Goal: Task Accomplishment & Management: Manage account settings

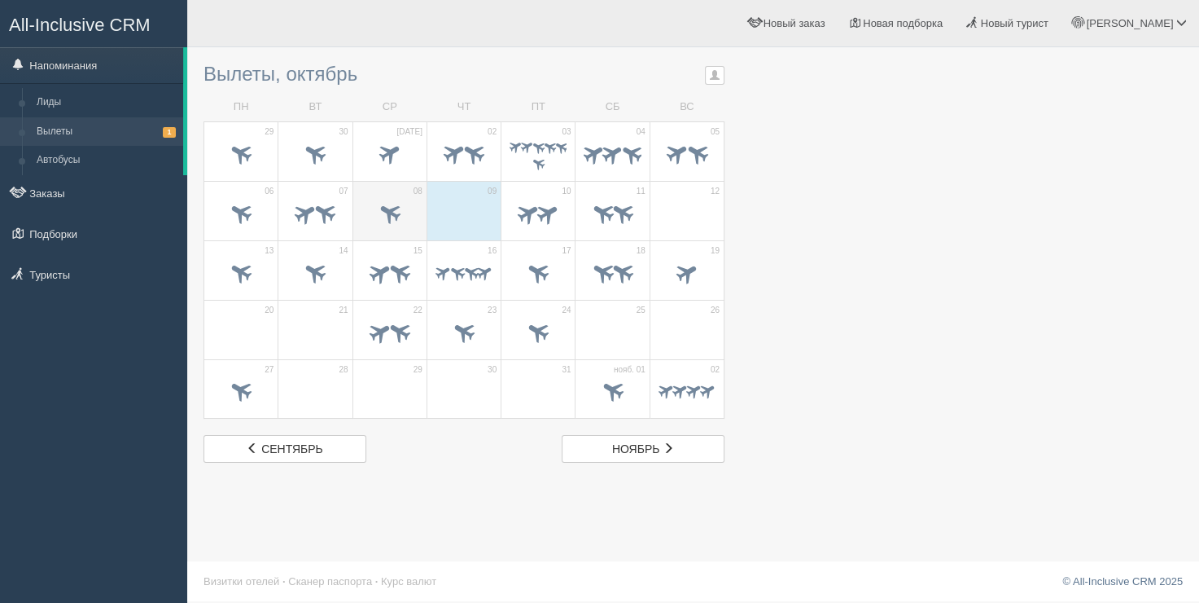
click at [385, 200] on span at bounding box center [389, 212] width 27 height 27
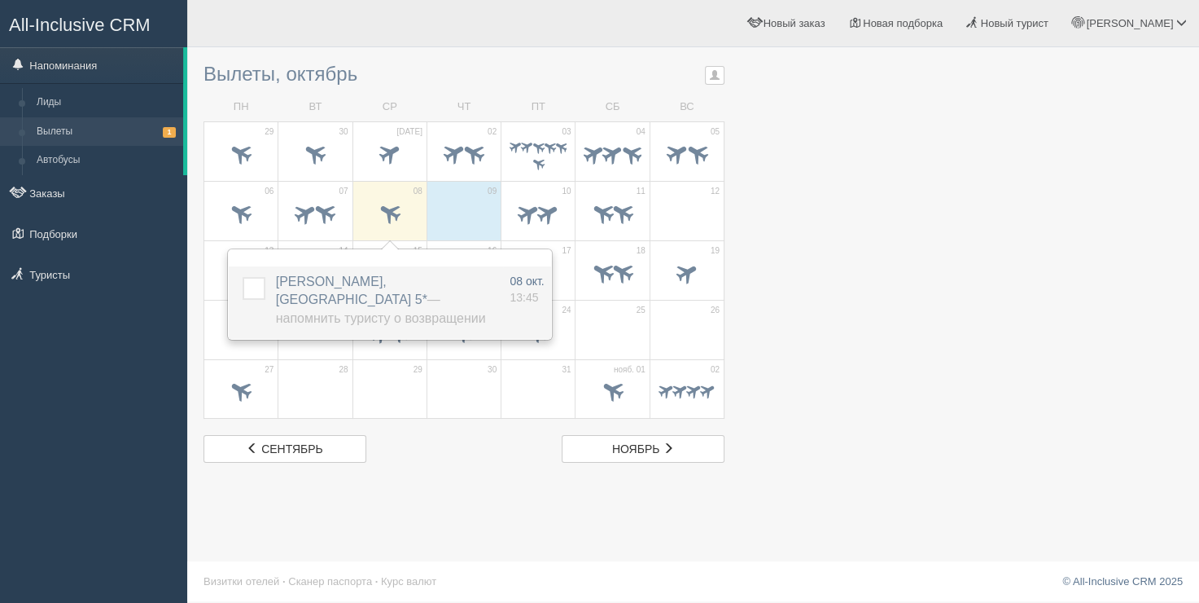
click at [243, 277] on label at bounding box center [243, 277] width 0 height 0
click at [0, 0] on input "checkbox" at bounding box center [0, 0] width 0 height 0
click at [459, 59] on div "Вылеты, октябрь Все напоминания Все Мои напоминания Мои [PERSON_NAME] [PERSON_N…" at bounding box center [464, 258] width 521 height 407
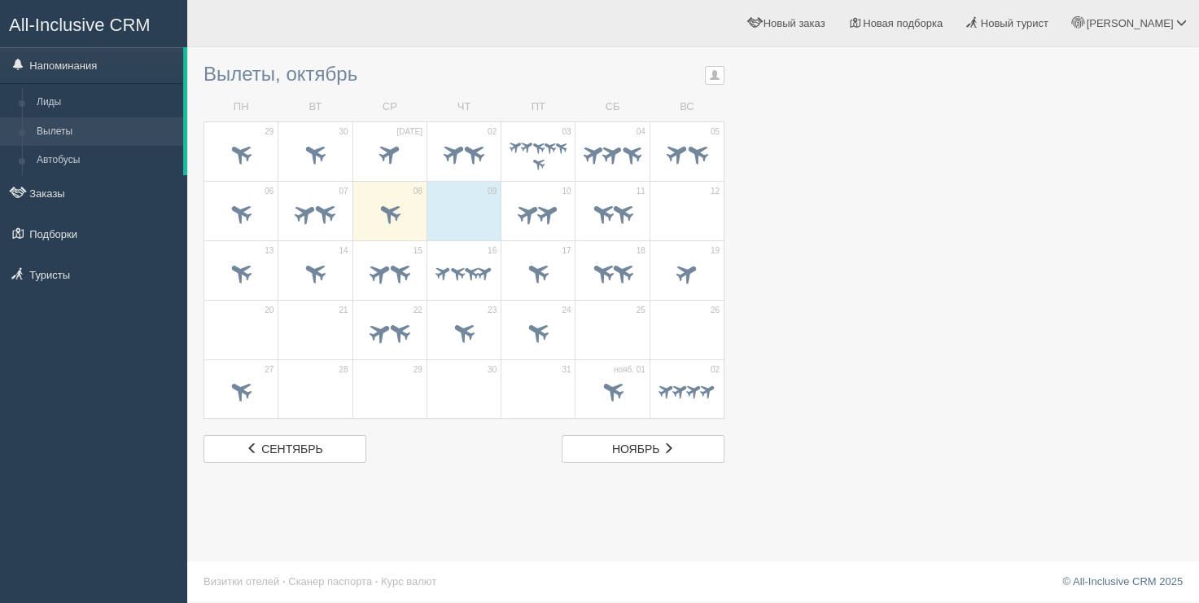
drag, startPoint x: 862, startPoint y: 194, endPoint x: 833, endPoint y: 223, distance: 41.5
click at [846, 212] on div at bounding box center [694, 258] width 980 height 407
click at [821, 168] on div at bounding box center [694, 258] width 980 height 407
click at [414, 201] on span at bounding box center [390, 215] width 57 height 28
